Goal: Task Accomplishment & Management: Manage account settings

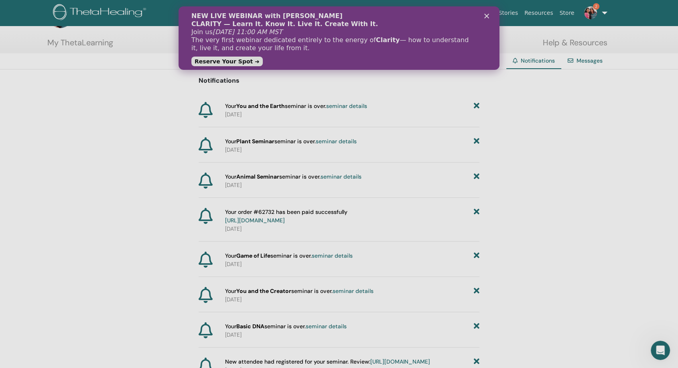
scroll to position [45, 0]
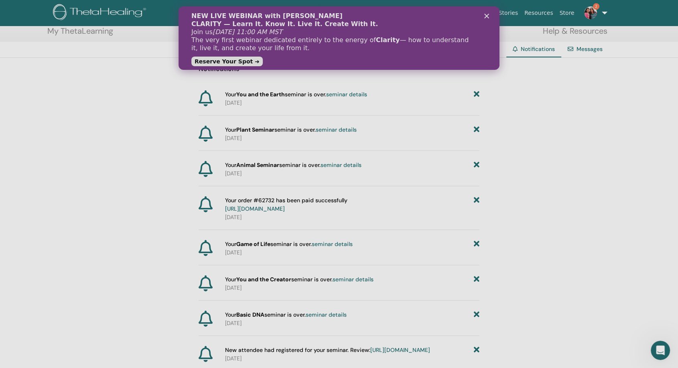
click at [491, 18] on div "Close" at bounding box center [488, 16] width 8 height 5
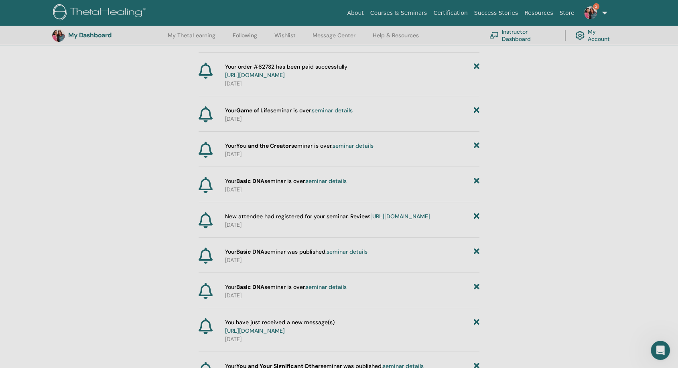
scroll to position [0, 0]
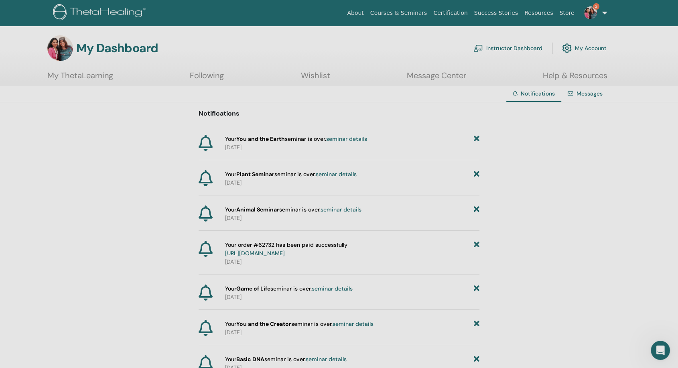
click at [534, 47] on link "Instructor Dashboard" at bounding box center [507, 48] width 69 height 18
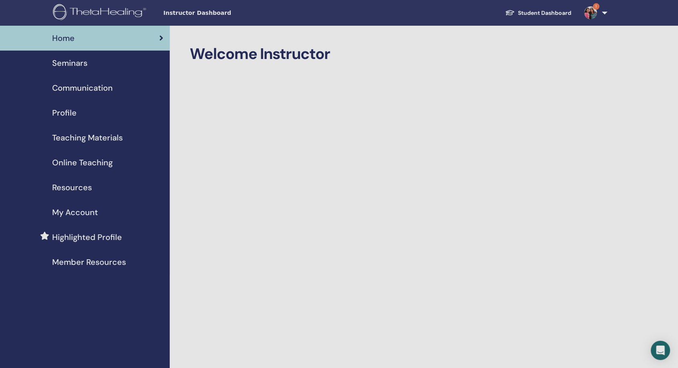
click at [594, 11] on img at bounding box center [590, 12] width 13 height 13
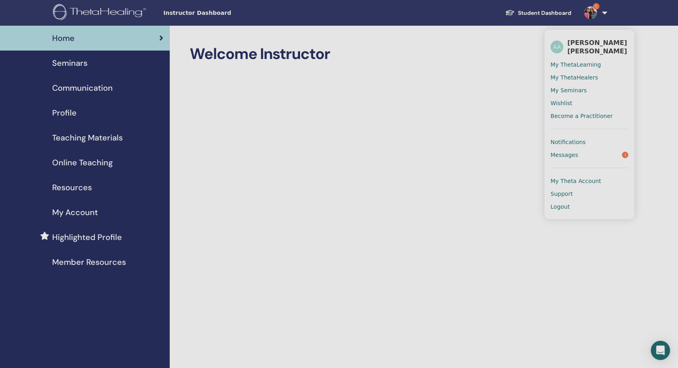
click at [593, 151] on link "Messages 1" at bounding box center [590, 154] width 78 height 13
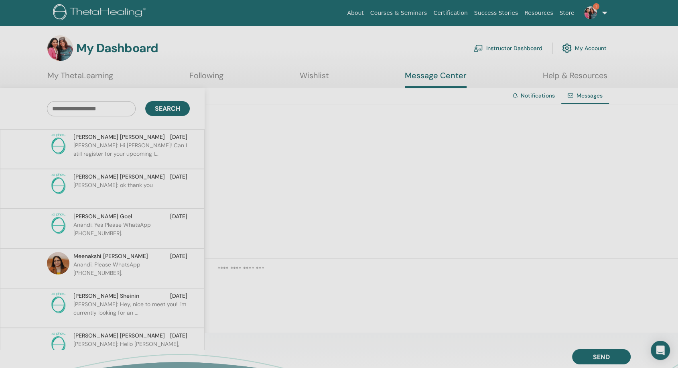
click at [173, 148] on p "Supriya: Hi Anandi! Can I still register for your upcoming I..." at bounding box center [131, 153] width 116 height 24
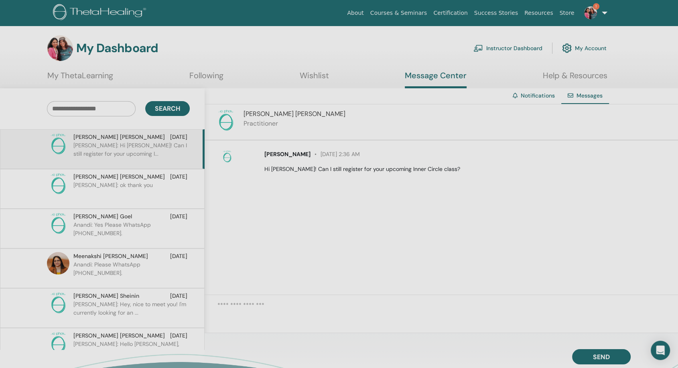
click at [173, 148] on p "Supriya: Hi Anandi! Can I still register for your upcoming I..." at bounding box center [131, 153] width 116 height 24
click at [402, 313] on textarea at bounding box center [447, 313] width 461 height 25
type textarea "**"
click at [597, 357] on span "Send" at bounding box center [601, 356] width 17 height 6
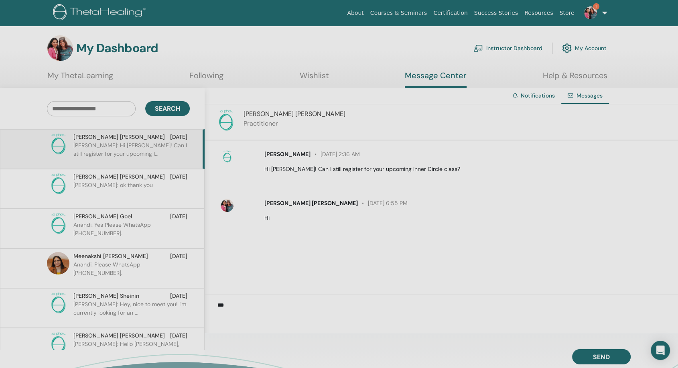
click at [359, 309] on textarea "**" at bounding box center [447, 313] width 461 height 25
type textarea "*"
click at [330, 301] on textarea at bounding box center [447, 313] width 461 height 25
type textarea "**********"
click at [596, 356] on span "Send" at bounding box center [601, 356] width 17 height 6
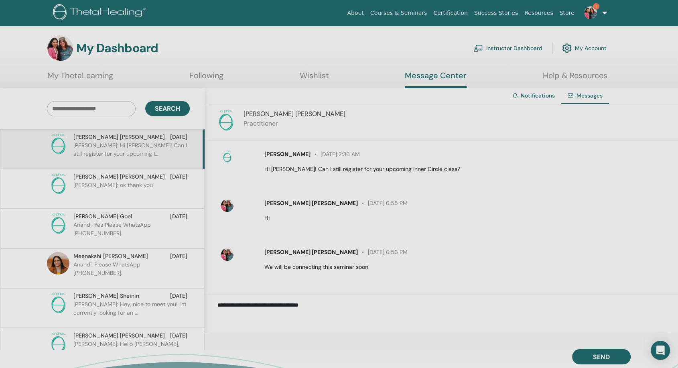
click at [597, 15] on span "1" at bounding box center [590, 12] width 19 height 6
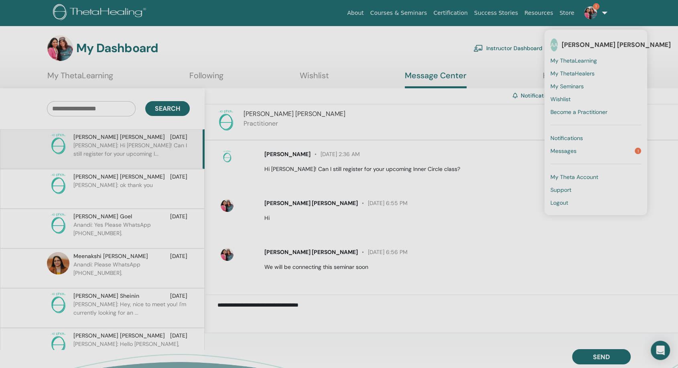
click at [583, 137] on span "Notifications" at bounding box center [567, 137] width 33 height 7
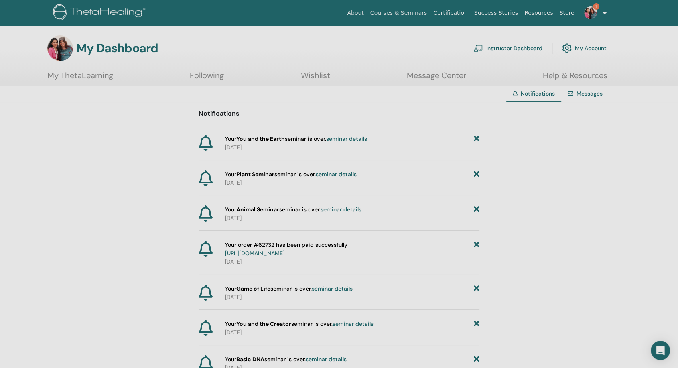
click at [352, 142] on link "seminar details" at bounding box center [346, 138] width 41 height 7
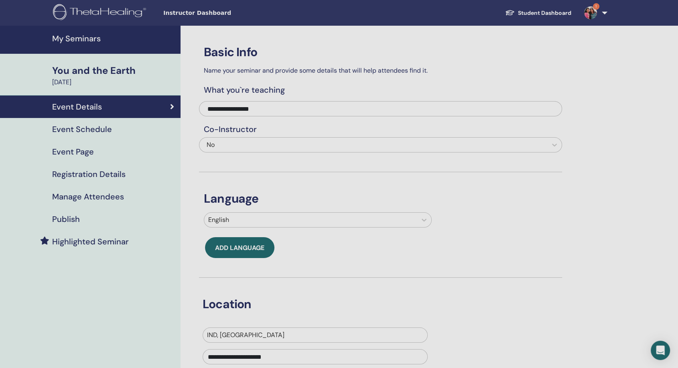
click at [89, 131] on h4 "Event Schedule" at bounding box center [82, 129] width 60 height 10
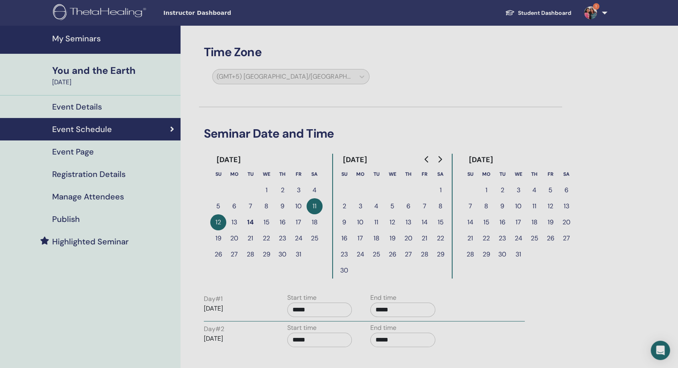
click at [99, 43] on h4 "My Seminars" at bounding box center [114, 39] width 124 height 10
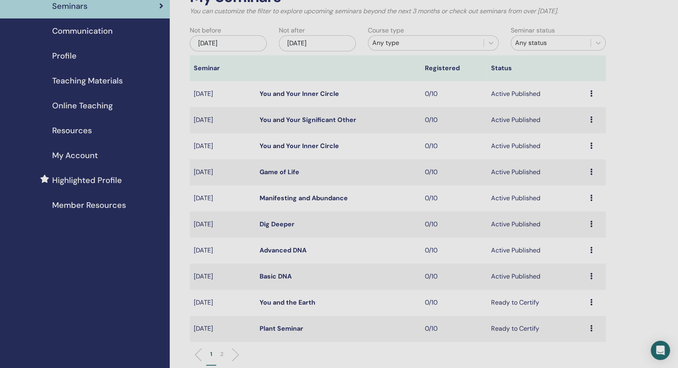
scroll to position [89, 0]
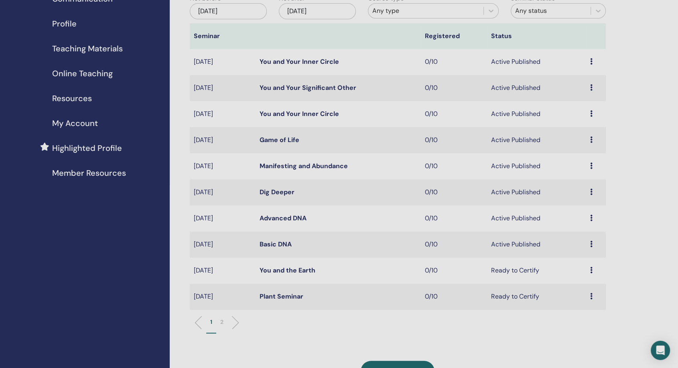
click at [590, 242] on icon at bounding box center [591, 244] width 2 height 6
click at [570, 255] on li "Edit" at bounding box center [576, 260] width 43 height 12
click at [588, 246] on td "Preview Edit Attendees Cancel" at bounding box center [596, 245] width 20 height 26
click at [279, 244] on link "Basic DNA" at bounding box center [276, 244] width 32 height 8
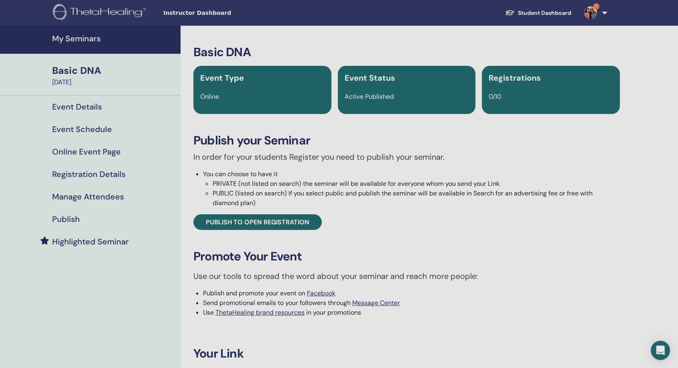
click at [73, 150] on h4 "Online Event Page" at bounding box center [86, 152] width 69 height 10
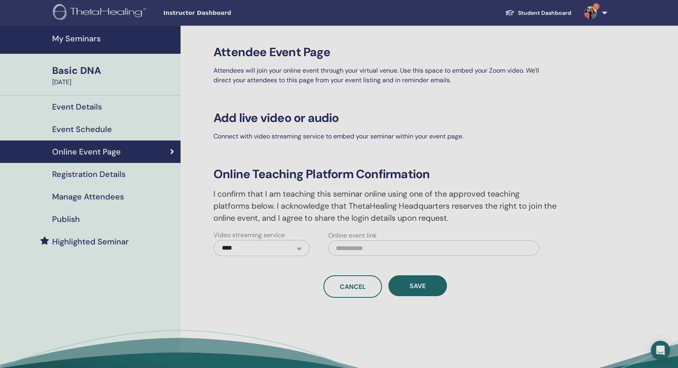
click at [104, 130] on h4 "Event Schedule" at bounding box center [82, 129] width 60 height 10
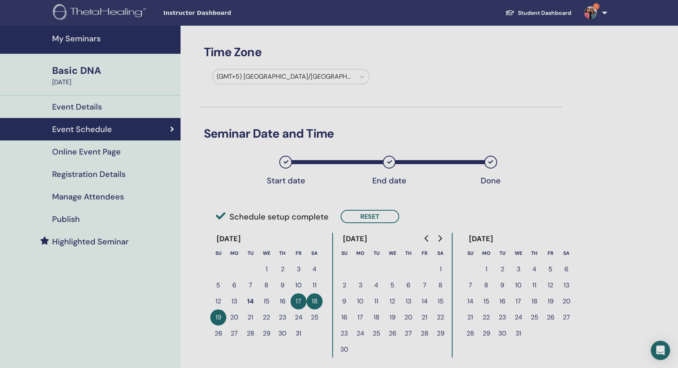
scroll to position [45, 0]
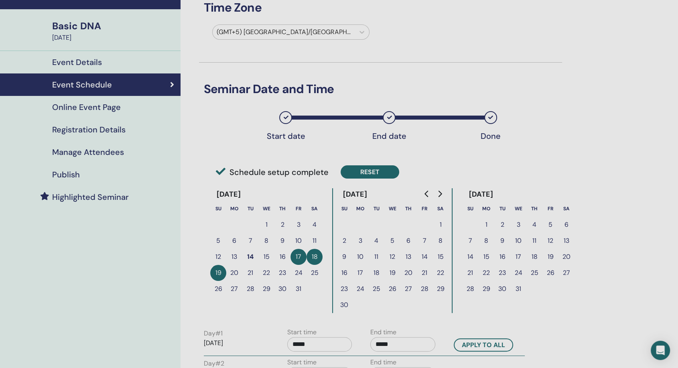
click at [366, 168] on button "Reset" at bounding box center [370, 171] width 59 height 13
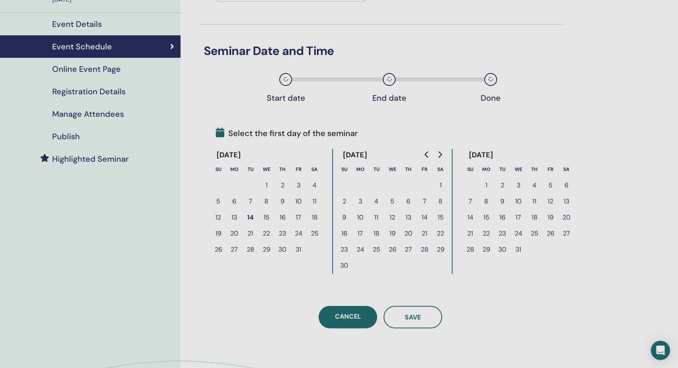
scroll to position [89, 0]
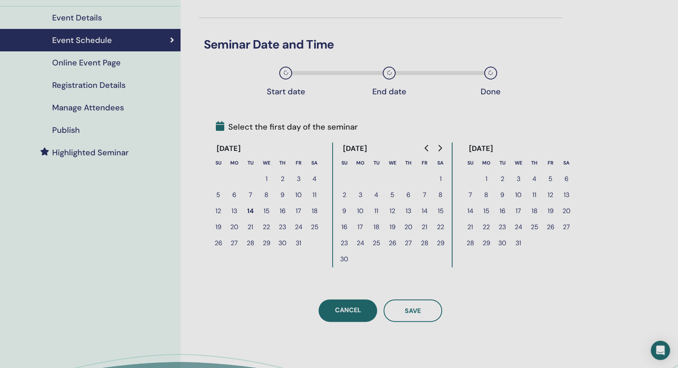
click at [302, 242] on button "31" at bounding box center [299, 243] width 16 height 16
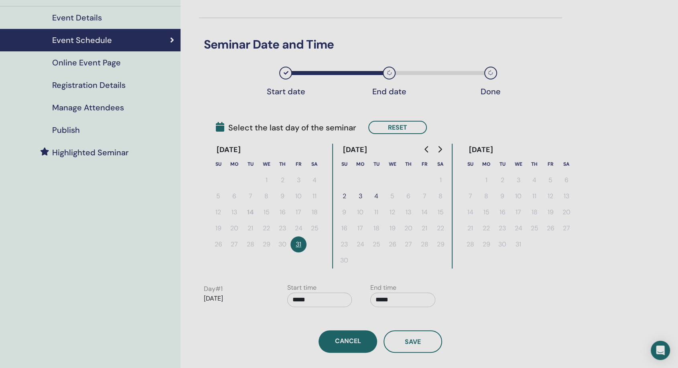
click at [361, 196] on button "3" at bounding box center [360, 196] width 16 height 16
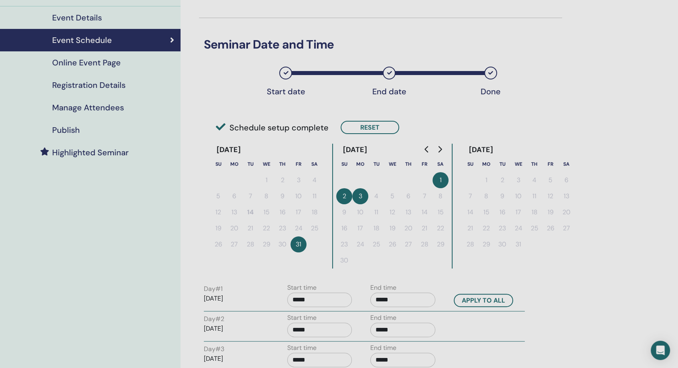
click at [357, 197] on button "3" at bounding box center [360, 196] width 16 height 16
click at [341, 195] on button "2" at bounding box center [344, 196] width 16 height 16
click at [351, 133] on button "Reset" at bounding box center [370, 127] width 59 height 13
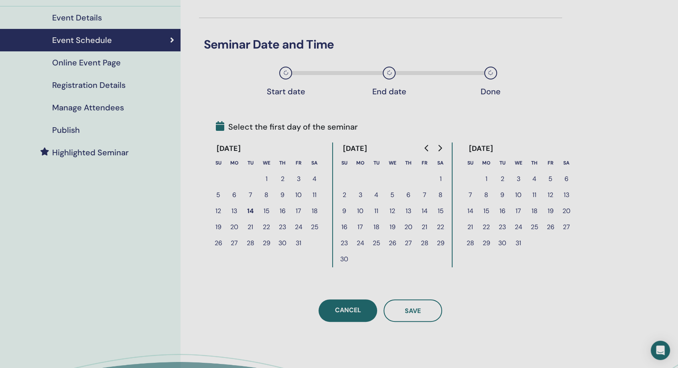
click at [295, 240] on button "31" at bounding box center [299, 243] width 16 height 16
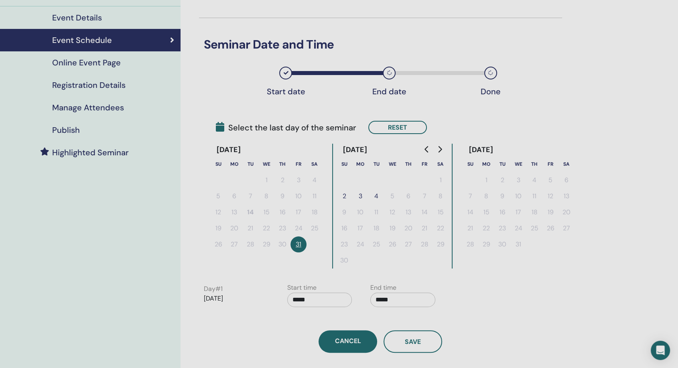
click at [341, 195] on button "2" at bounding box center [344, 196] width 16 height 16
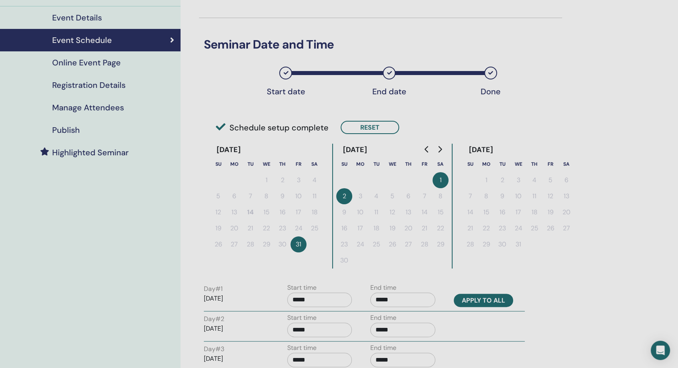
click at [496, 298] on button "Apply to all" at bounding box center [483, 300] width 59 height 13
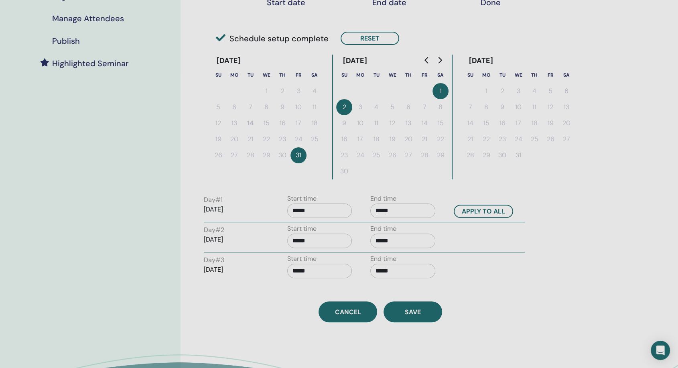
click at [343, 207] on input "*****" at bounding box center [319, 210] width 65 height 14
click at [331, 250] on span "▼" at bounding box center [328, 255] width 16 height 16
type input "*****"
click at [492, 211] on button "Apply to all" at bounding box center [483, 211] width 59 height 13
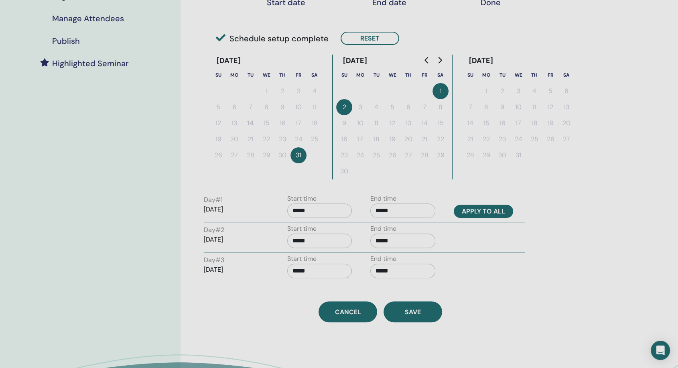
type input "*****"
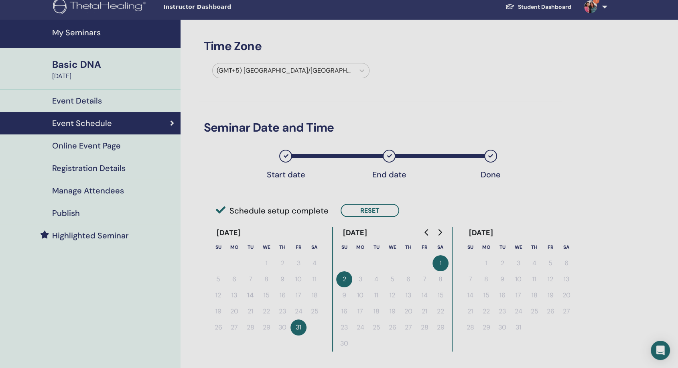
scroll to position [0, 0]
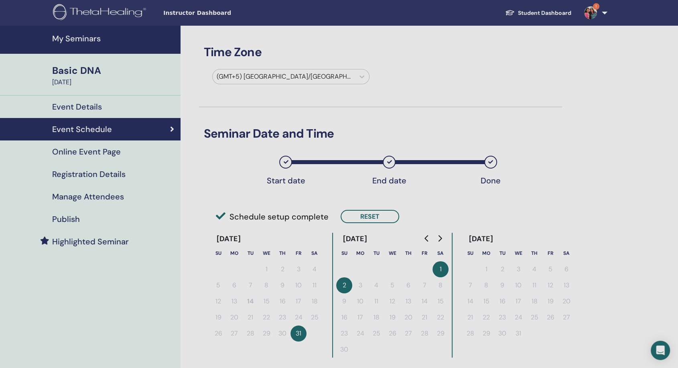
click at [83, 41] on h4 "My Seminars" at bounding box center [114, 39] width 124 height 10
click at [80, 41] on h4 "My Seminars" at bounding box center [114, 39] width 124 height 10
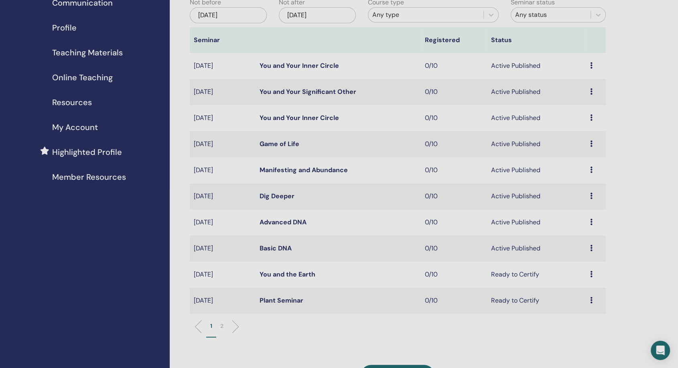
scroll to position [89, 0]
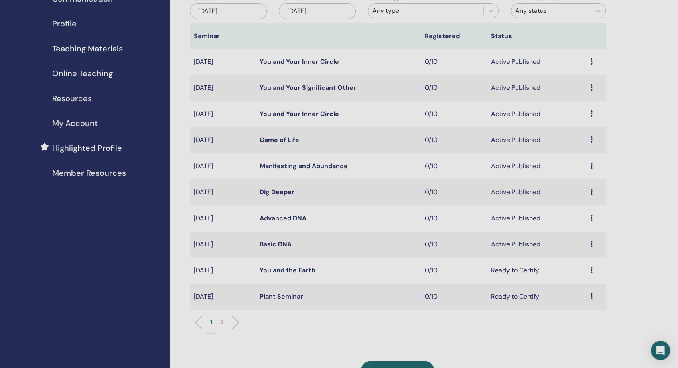
click at [306, 217] on link "Advanced DNA" at bounding box center [283, 218] width 47 height 8
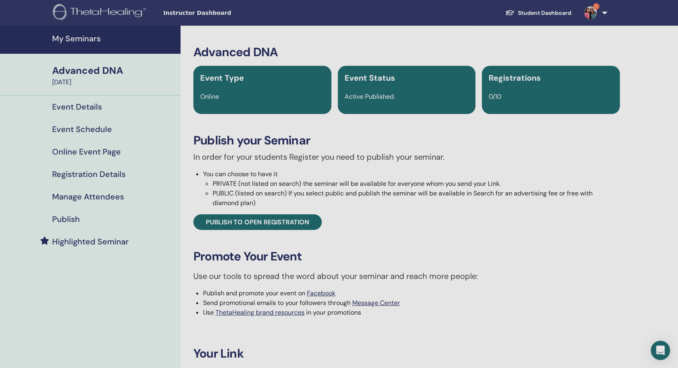
click at [74, 149] on h4 "Online Event Page" at bounding box center [86, 152] width 69 height 10
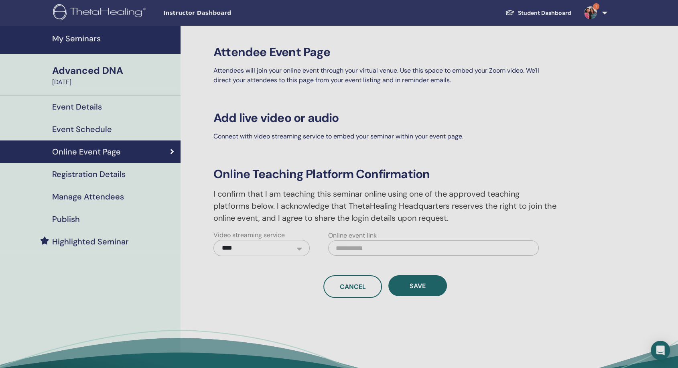
click at [83, 130] on h4 "Event Schedule" at bounding box center [82, 129] width 60 height 10
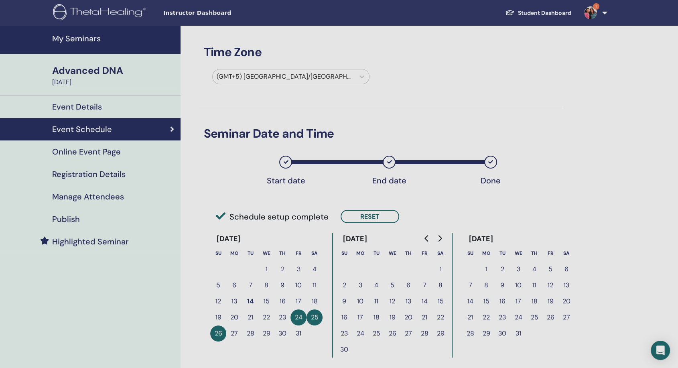
scroll to position [45, 0]
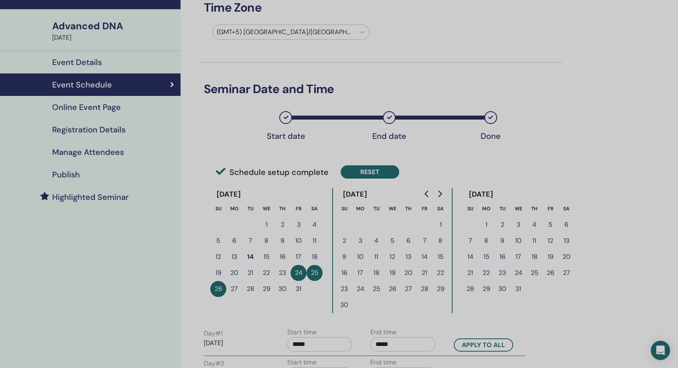
click at [384, 172] on button "Reset" at bounding box center [370, 171] width 59 height 13
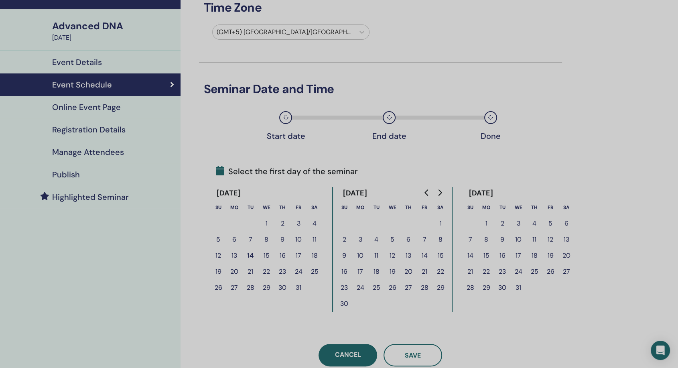
click at [302, 251] on button "17" at bounding box center [299, 256] width 16 height 16
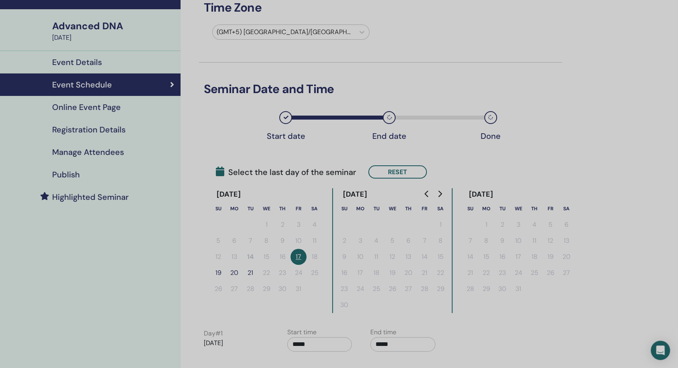
click at [214, 271] on button "19" at bounding box center [218, 273] width 16 height 16
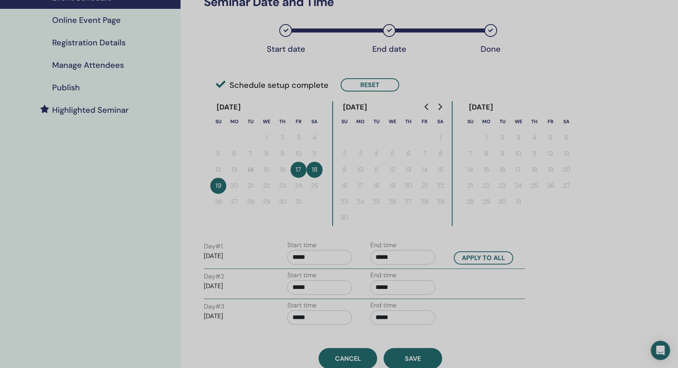
scroll to position [134, 0]
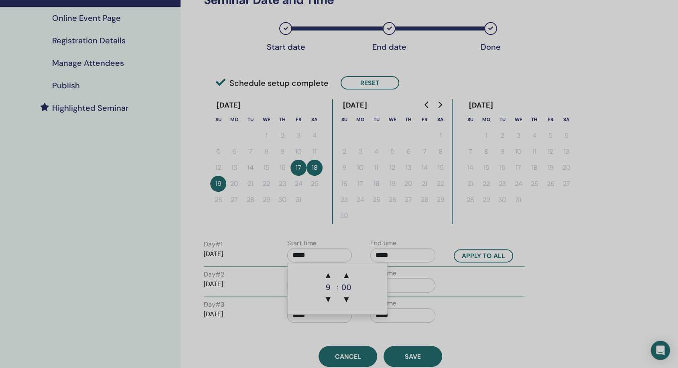
click at [327, 256] on input "*****" at bounding box center [319, 255] width 65 height 14
click at [329, 303] on span "▼" at bounding box center [328, 299] width 16 height 16
type input "*****"
click at [488, 253] on button "Apply to all" at bounding box center [483, 255] width 59 height 13
type input "*****"
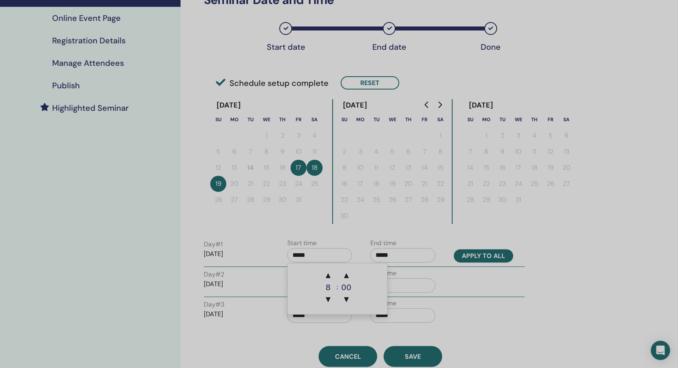
type input "*****"
click at [488, 253] on button "Apply to all" at bounding box center [483, 255] width 59 height 13
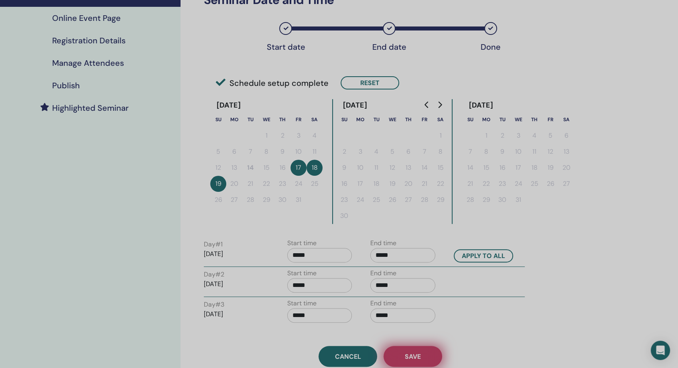
click at [429, 359] on button "Save" at bounding box center [413, 356] width 59 height 21
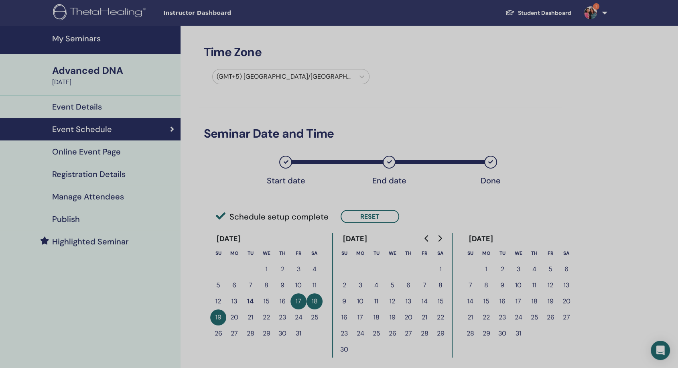
click at [91, 213] on link "Publish" at bounding box center [90, 219] width 181 height 22
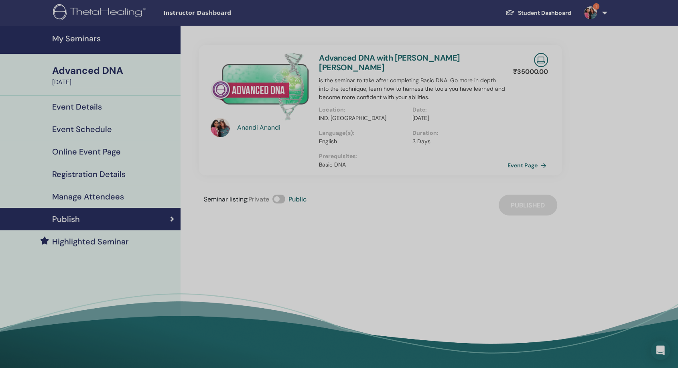
click at [516, 159] on link "Event Page" at bounding box center [529, 165] width 42 height 12
click at [91, 43] on h4 "My Seminars" at bounding box center [114, 39] width 124 height 10
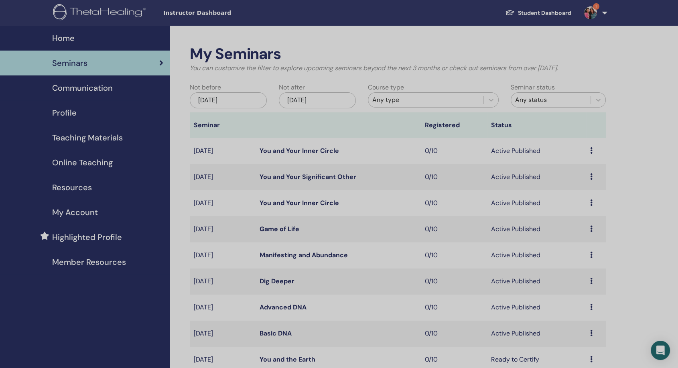
scroll to position [89, 0]
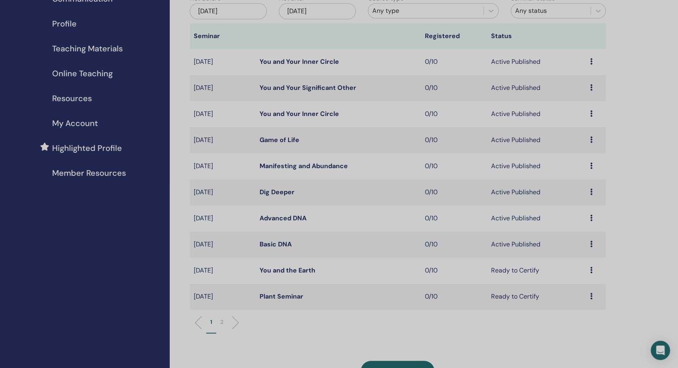
click at [590, 191] on icon at bounding box center [591, 192] width 2 height 6
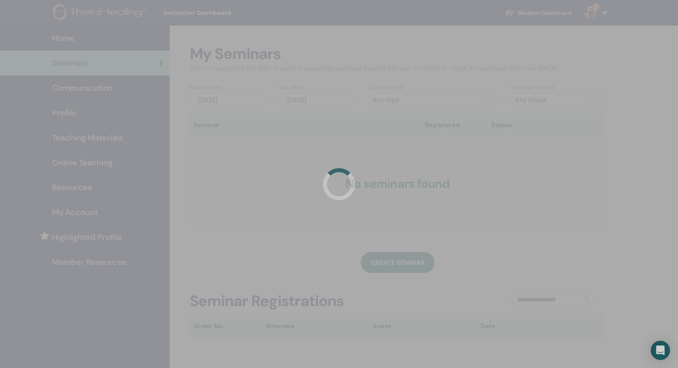
scroll to position [88, 0]
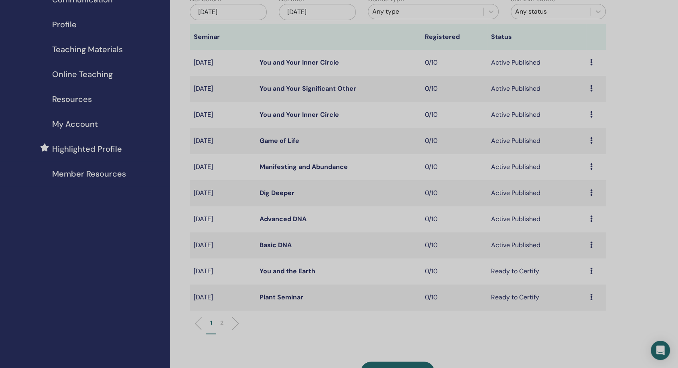
click at [594, 193] on div "Preview Edit Attendees Cancel" at bounding box center [596, 193] width 12 height 10
click at [579, 207] on li "Edit" at bounding box center [581, 212] width 43 height 12
click at [274, 194] on link "Dig Deeper" at bounding box center [277, 193] width 35 height 8
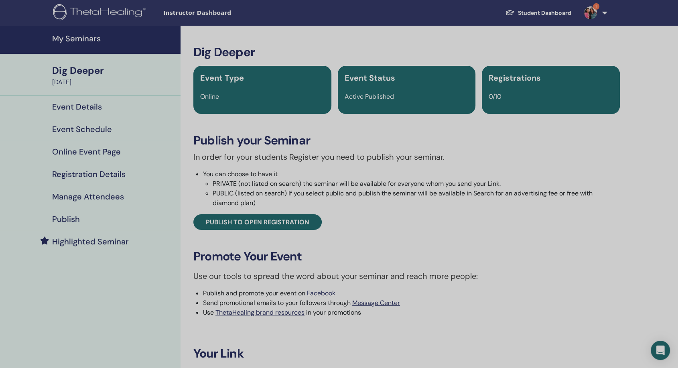
click at [102, 131] on h4 "Event Schedule" at bounding box center [82, 129] width 60 height 10
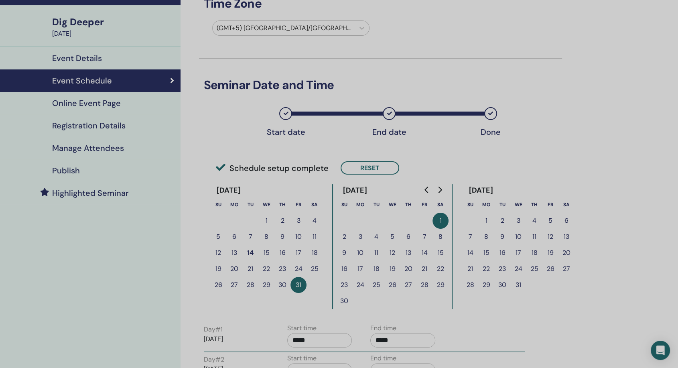
scroll to position [134, 0]
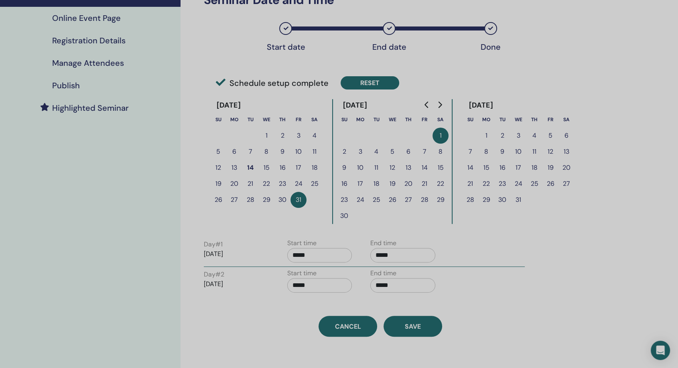
click at [357, 83] on button "Reset" at bounding box center [370, 82] width 59 height 13
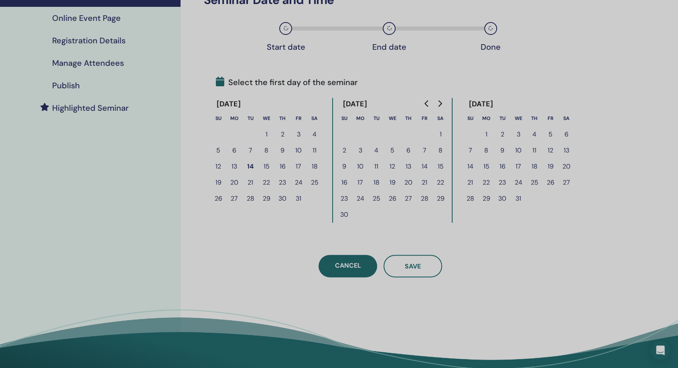
click at [562, 179] on button "27" at bounding box center [567, 183] width 16 height 16
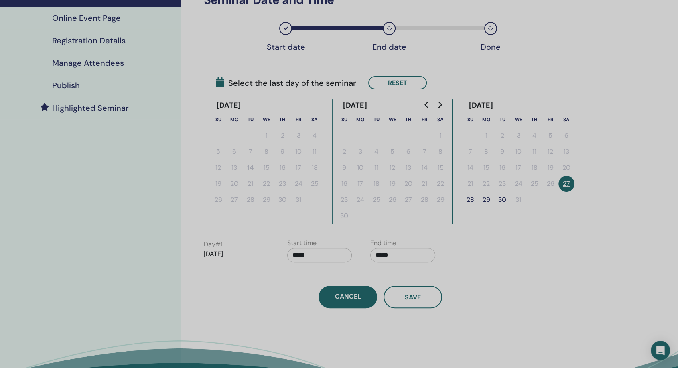
click at [473, 197] on button "28" at bounding box center [470, 200] width 16 height 16
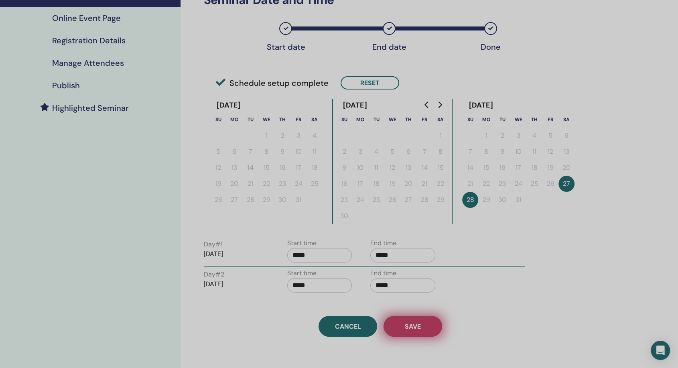
click at [412, 319] on button "Save" at bounding box center [413, 326] width 59 height 21
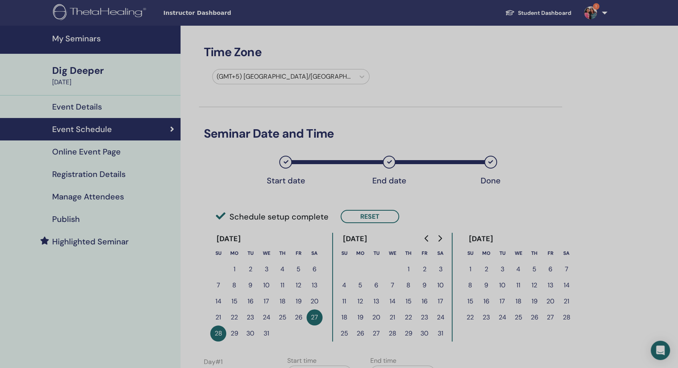
click at [94, 39] on h4 "My Seminars" at bounding box center [114, 39] width 124 height 10
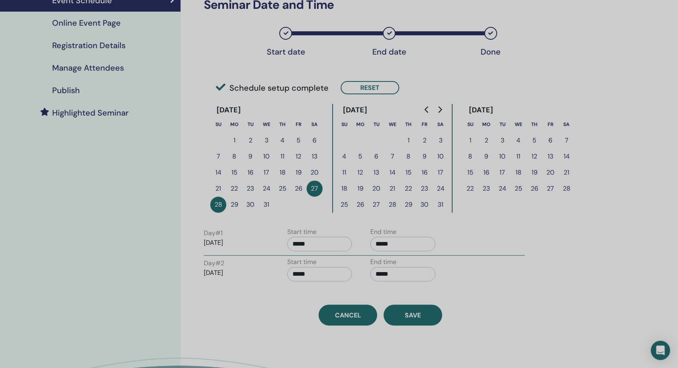
scroll to position [134, 0]
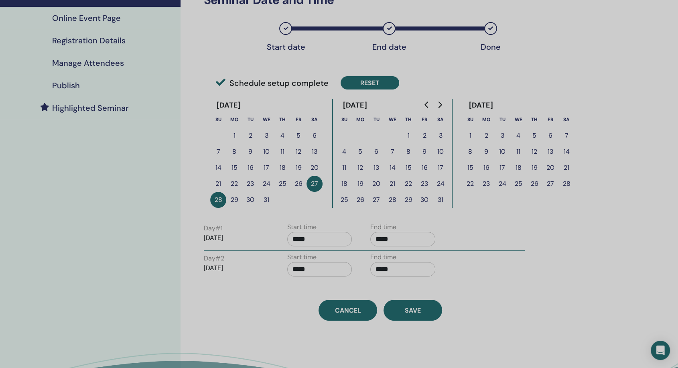
click at [380, 84] on button "Reset" at bounding box center [370, 82] width 59 height 13
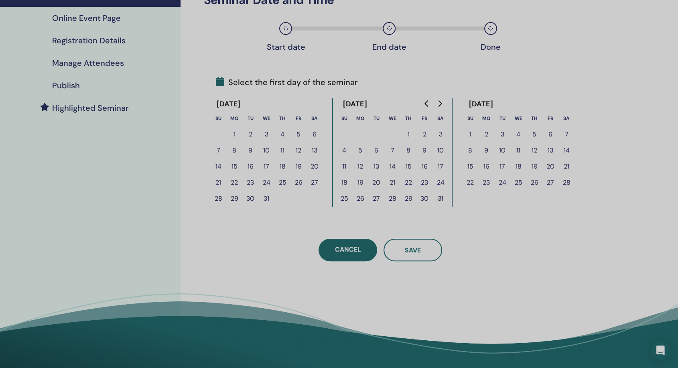
click at [566, 180] on button "28" at bounding box center [567, 183] width 16 height 16
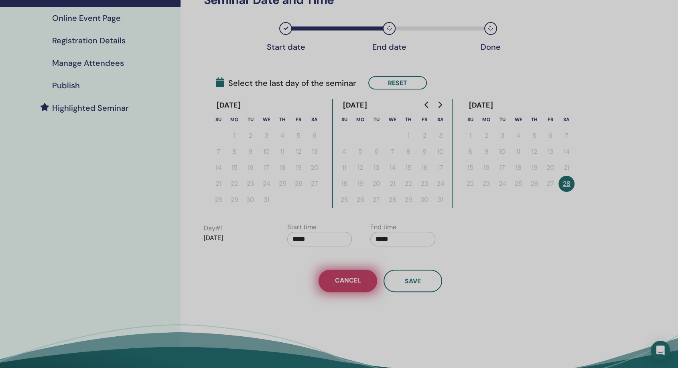
click at [338, 281] on span "Cancel" at bounding box center [348, 281] width 26 height 10
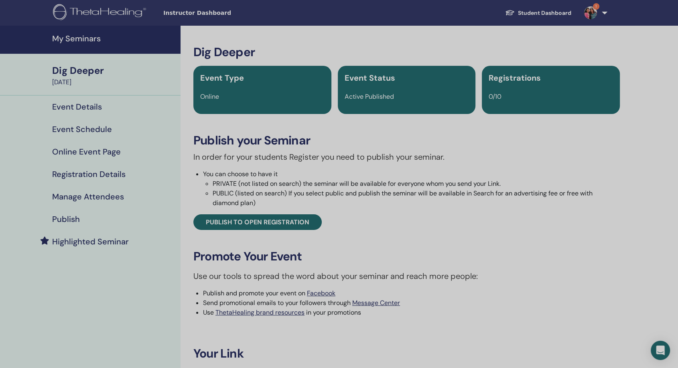
click at [102, 128] on h4 "Event Schedule" at bounding box center [82, 129] width 60 height 10
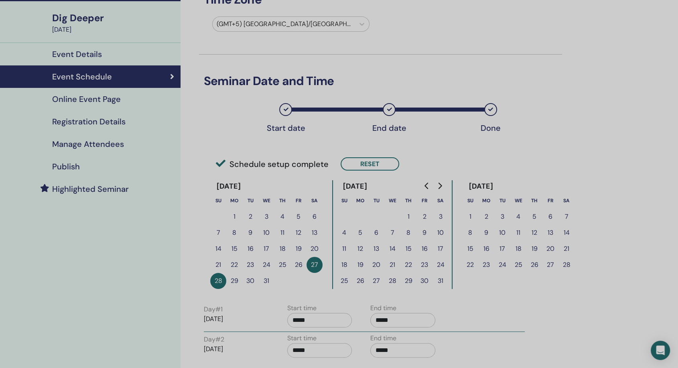
scroll to position [89, 0]
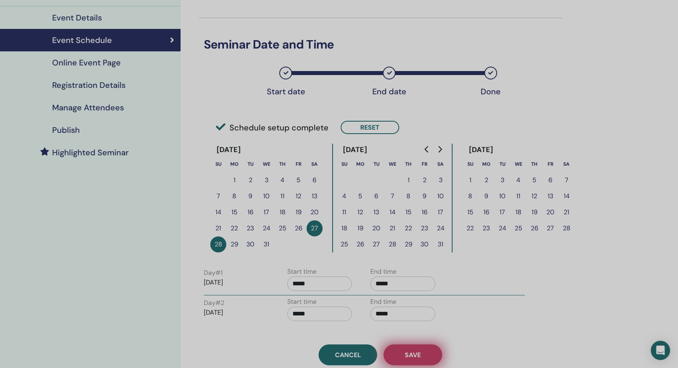
click at [404, 356] on button "Save" at bounding box center [413, 354] width 59 height 21
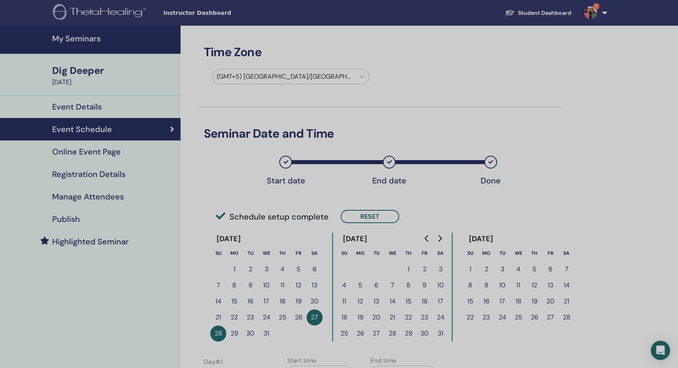
click at [79, 42] on h4 "My Seminars" at bounding box center [114, 39] width 124 height 10
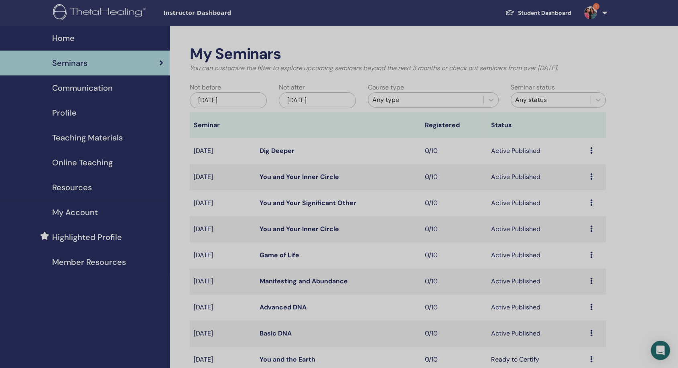
click at [269, 331] on link "Basic DNA" at bounding box center [276, 333] width 32 height 8
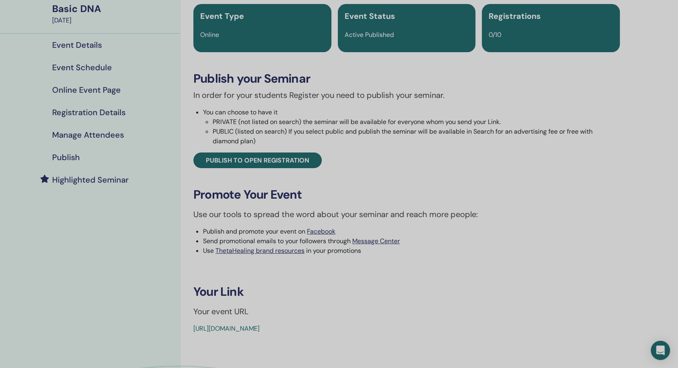
scroll to position [45, 0]
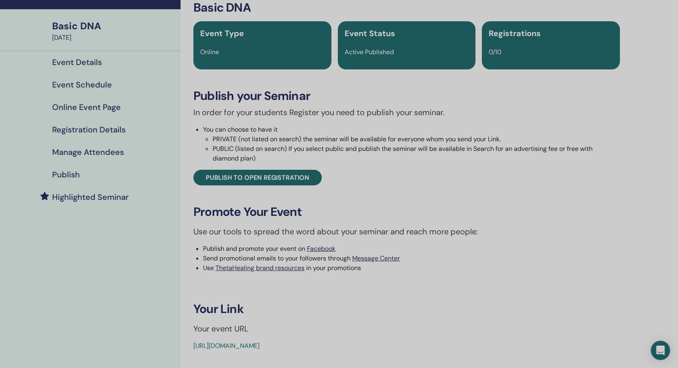
click at [99, 84] on h4 "Event Schedule" at bounding box center [82, 85] width 60 height 10
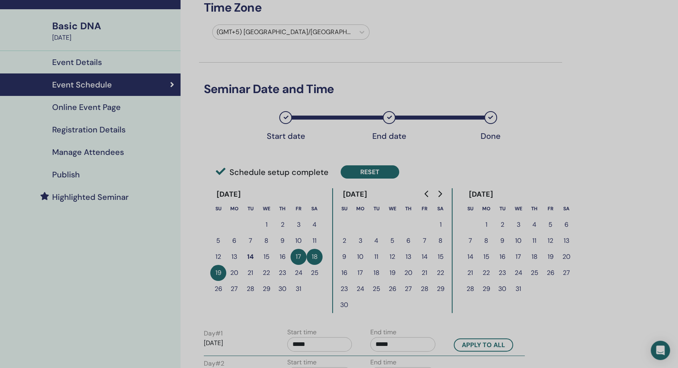
click at [386, 175] on button "Reset" at bounding box center [370, 171] width 59 height 13
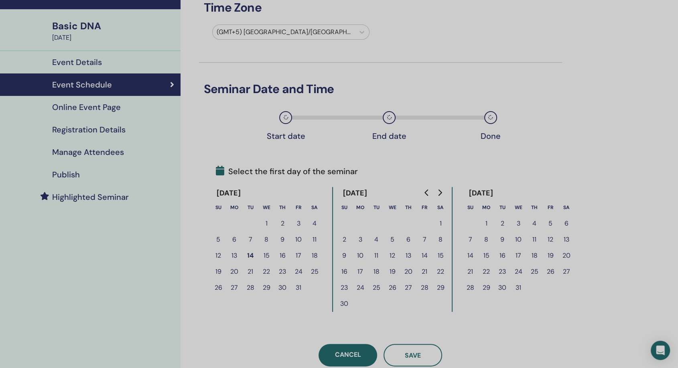
click at [300, 286] on button "31" at bounding box center [299, 288] width 16 height 16
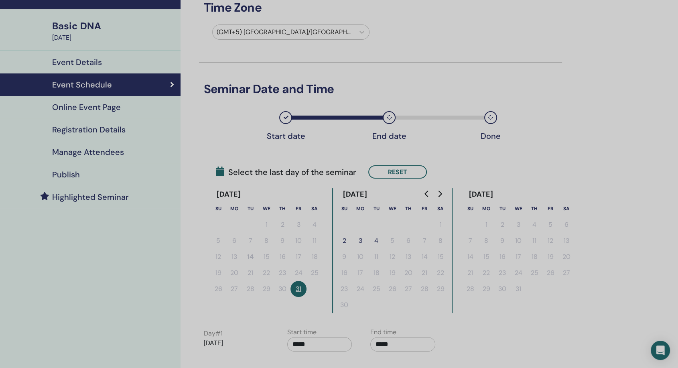
click at [345, 239] on button "2" at bounding box center [344, 241] width 16 height 16
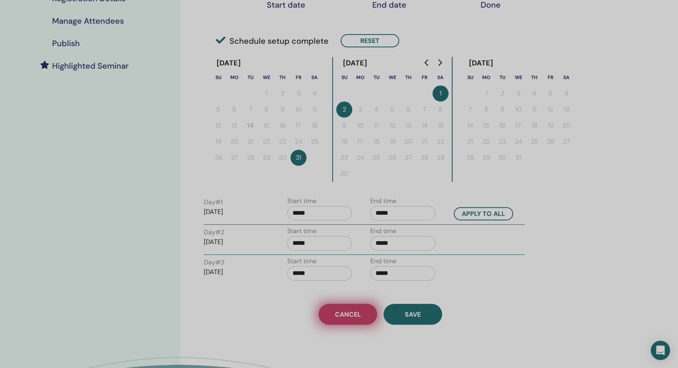
scroll to position [178, 0]
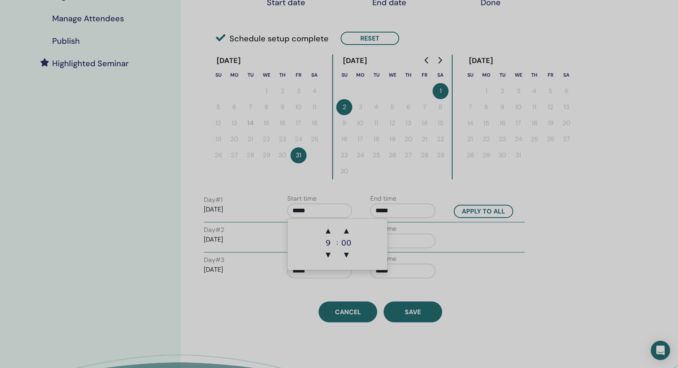
click at [328, 209] on input "*****" at bounding box center [319, 210] width 65 height 14
click at [329, 256] on span "▼" at bounding box center [328, 255] width 16 height 16
type input "*****"
click at [467, 213] on button "Apply to all" at bounding box center [483, 211] width 59 height 13
type input "*****"
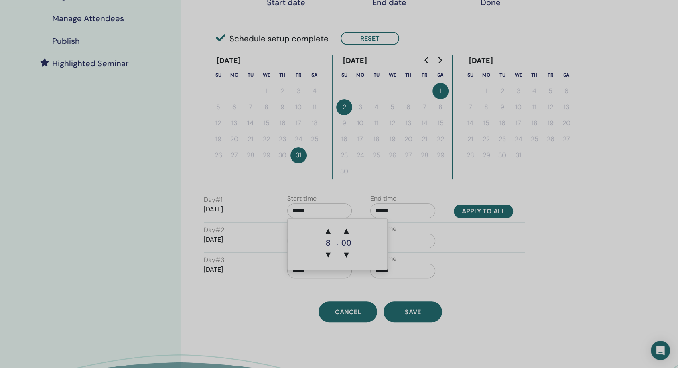
type input "*****"
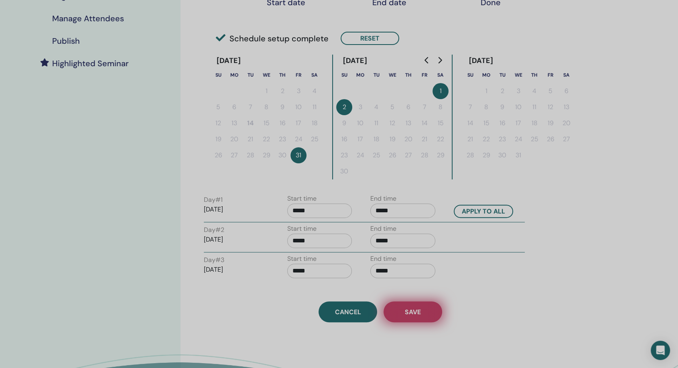
click at [403, 311] on button "Save" at bounding box center [413, 311] width 59 height 21
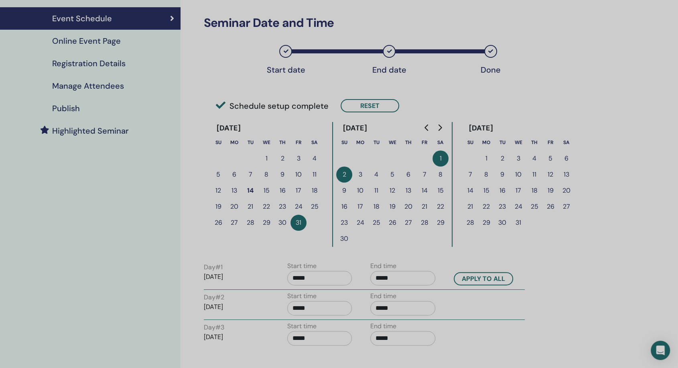
scroll to position [223, 0]
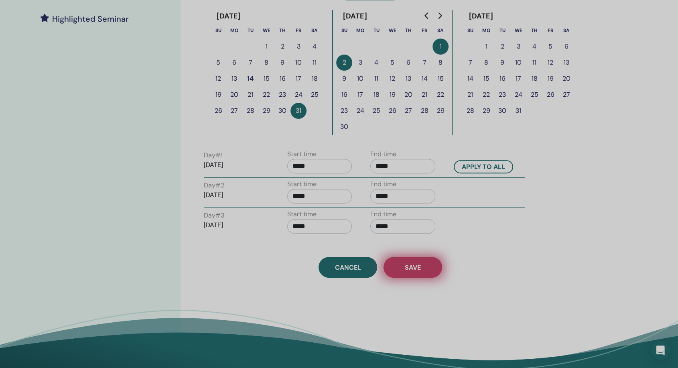
click at [425, 262] on button "Save" at bounding box center [413, 267] width 59 height 21
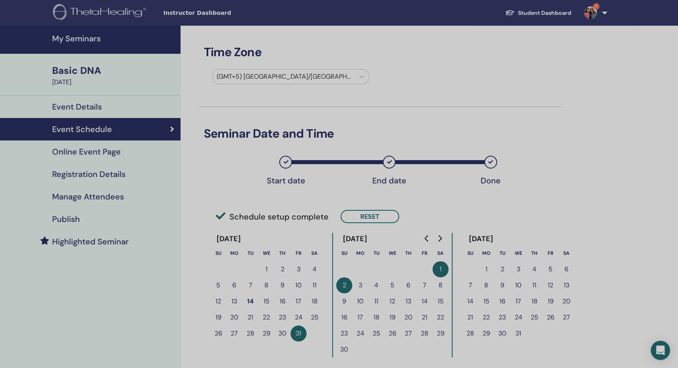
click at [85, 39] on h4 "My Seminars" at bounding box center [114, 39] width 124 height 10
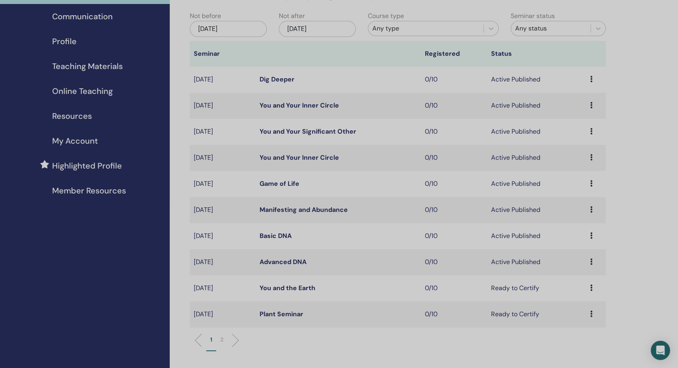
scroll to position [89, 0]
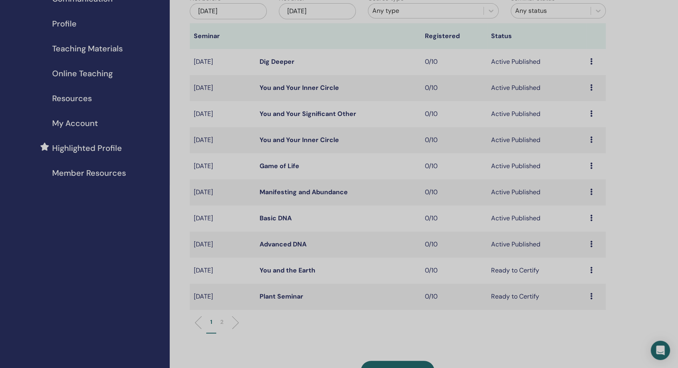
click at [589, 219] on td "Preview Edit Attendees Cancel" at bounding box center [596, 218] width 20 height 26
click at [592, 218] on icon at bounding box center [591, 218] width 2 height 6
click at [278, 217] on link "Basic DNA" at bounding box center [276, 218] width 32 height 8
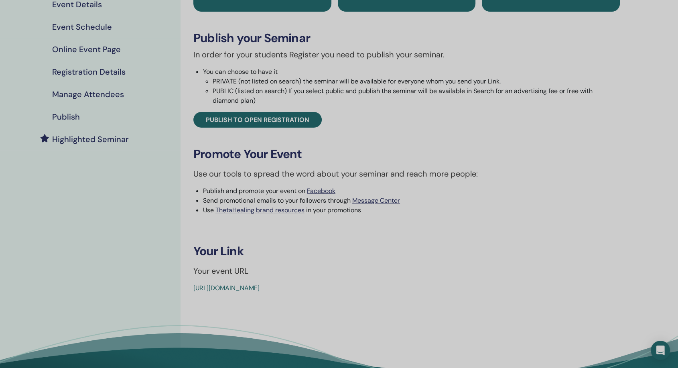
scroll to position [178, 0]
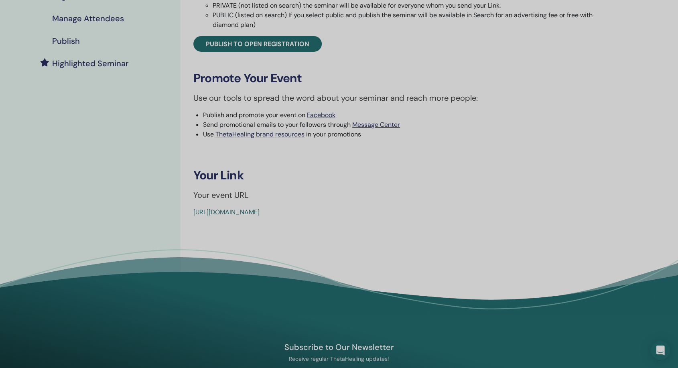
click at [260, 211] on link "[URL][DOMAIN_NAME]" at bounding box center [226, 212] width 66 height 8
